Goal: Go to known website: Access a specific website the user already knows

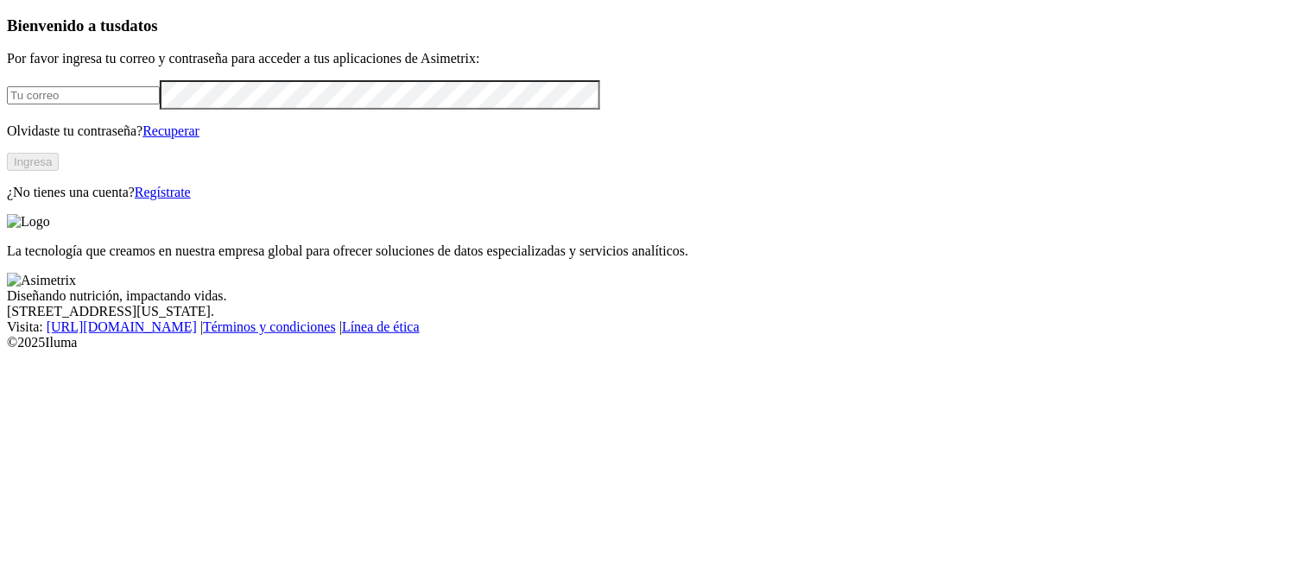
type input "nelson.gonzalez@contegral.co"
click at [59, 171] on button "Ingresa" at bounding box center [33, 162] width 52 height 18
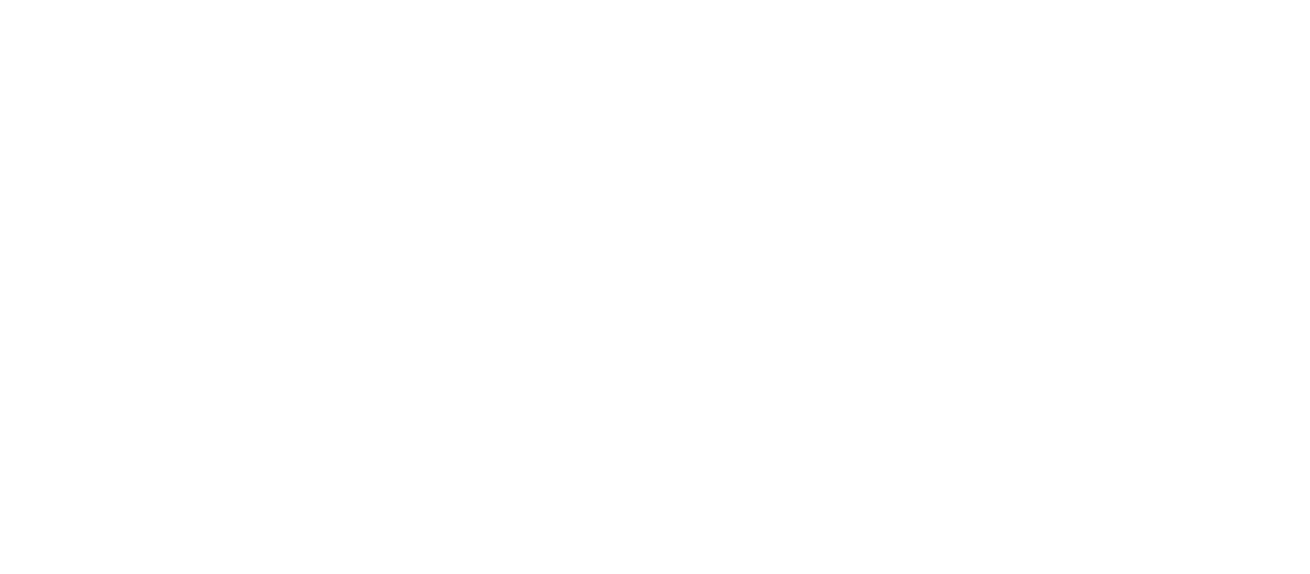
drag, startPoint x: 1192, startPoint y: 28, endPoint x: 1190, endPoint y: 53, distance: 25.1
